Goal: Task Accomplishment & Management: Manage account settings

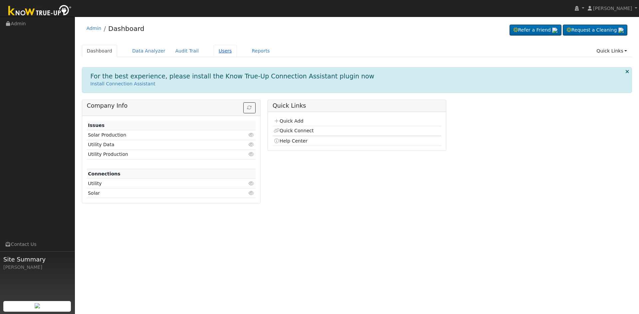
click at [237, 54] on link "Users" at bounding box center [225, 51] width 23 height 12
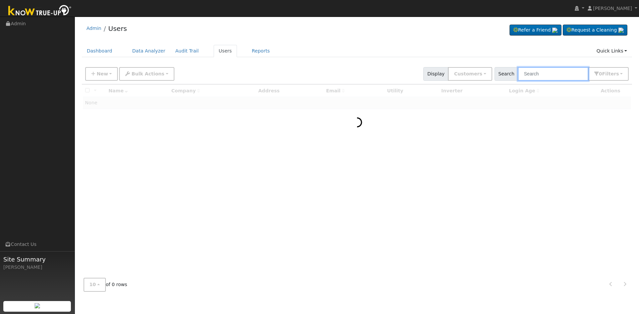
click at [552, 78] on input "text" at bounding box center [553, 74] width 71 height 14
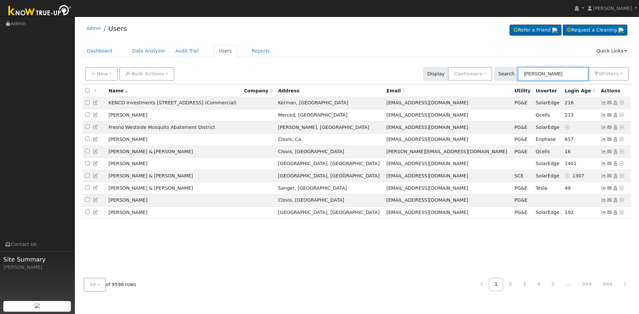
click at [549, 81] on input "[PERSON_NAME]" at bounding box center [553, 74] width 71 height 14
type input "[PERSON_NAME]"
drag, startPoint x: 523, startPoint y: 82, endPoint x: 495, endPoint y: 80, distance: 28.3
click at [495, 80] on div "Search liang 0 Filter s Role Show Customers Show Leads Admin Billing Admin Acco…" at bounding box center [561, 74] width 134 height 14
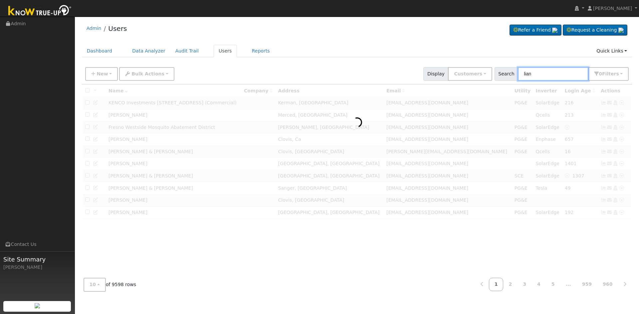
type input "[PERSON_NAME]"
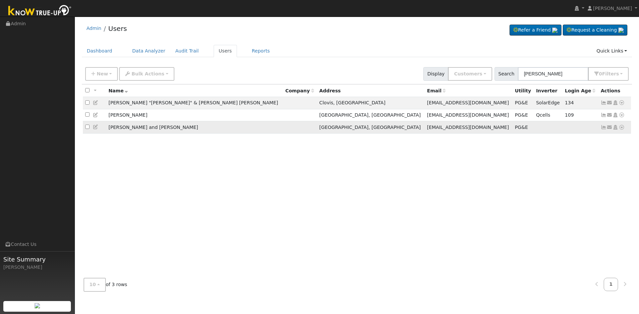
click at [612, 130] on icon at bounding box center [615, 127] width 6 height 5
